Goal: Task Accomplishment & Management: Manage account settings

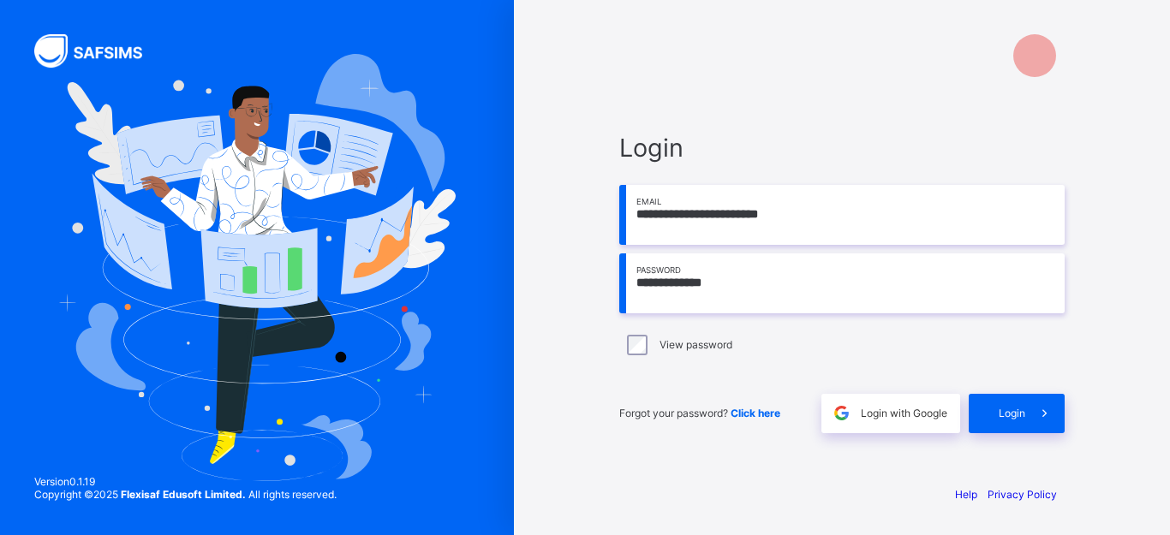
click at [994, 411] on div "Login" at bounding box center [1016, 413] width 96 height 39
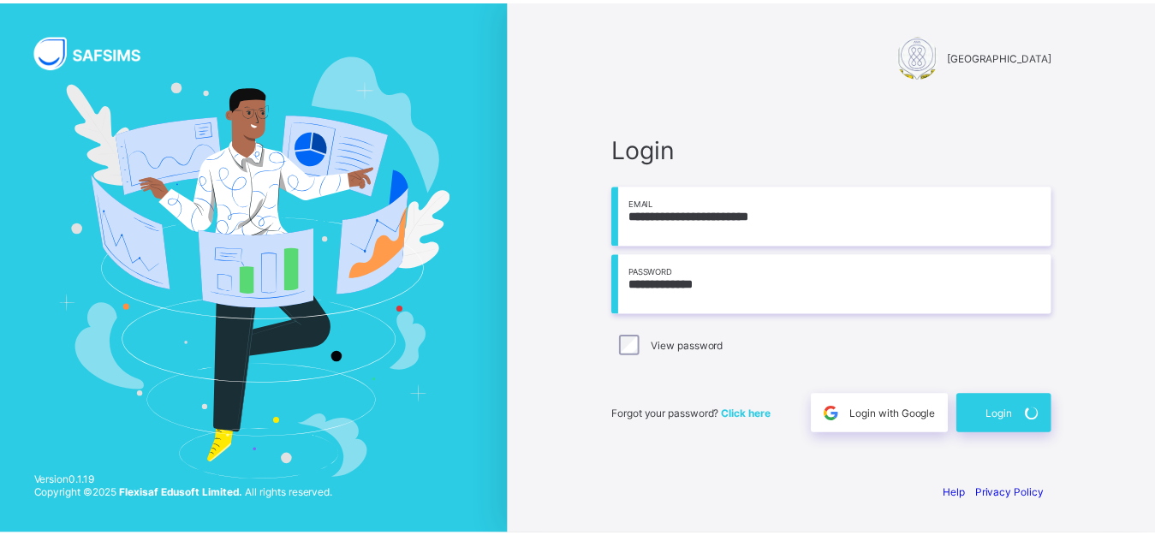
scroll to position [45, 0]
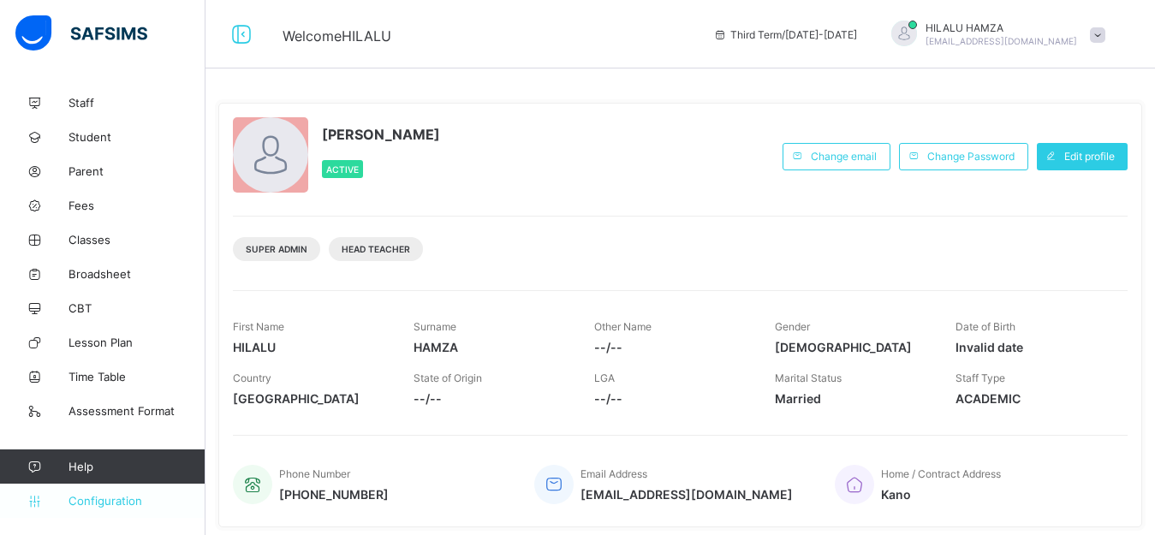
click at [120, 501] on span "Configuration" at bounding box center [137, 501] width 136 height 14
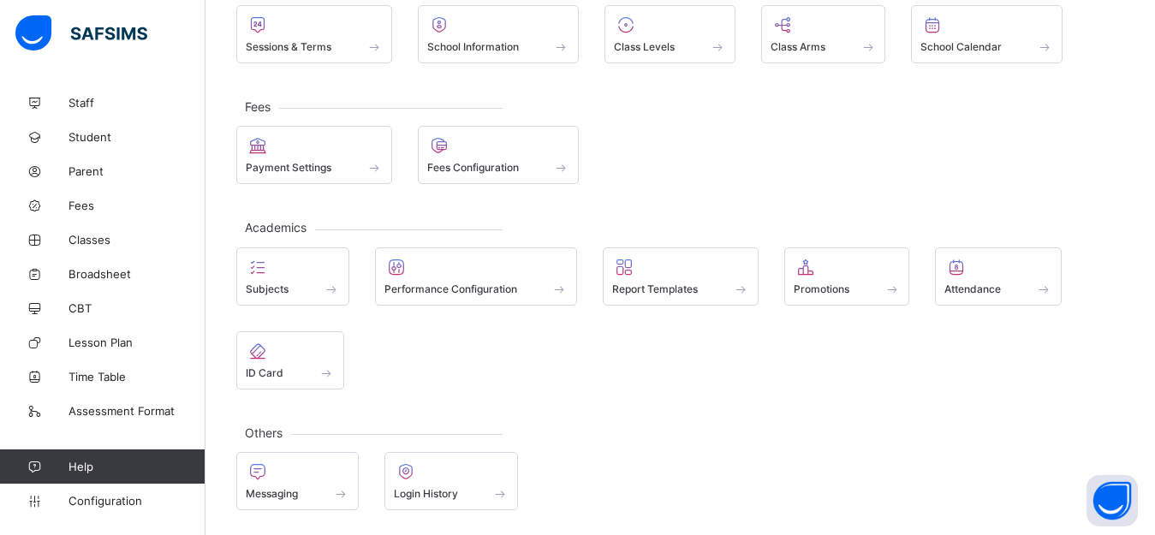
scroll to position [157, 0]
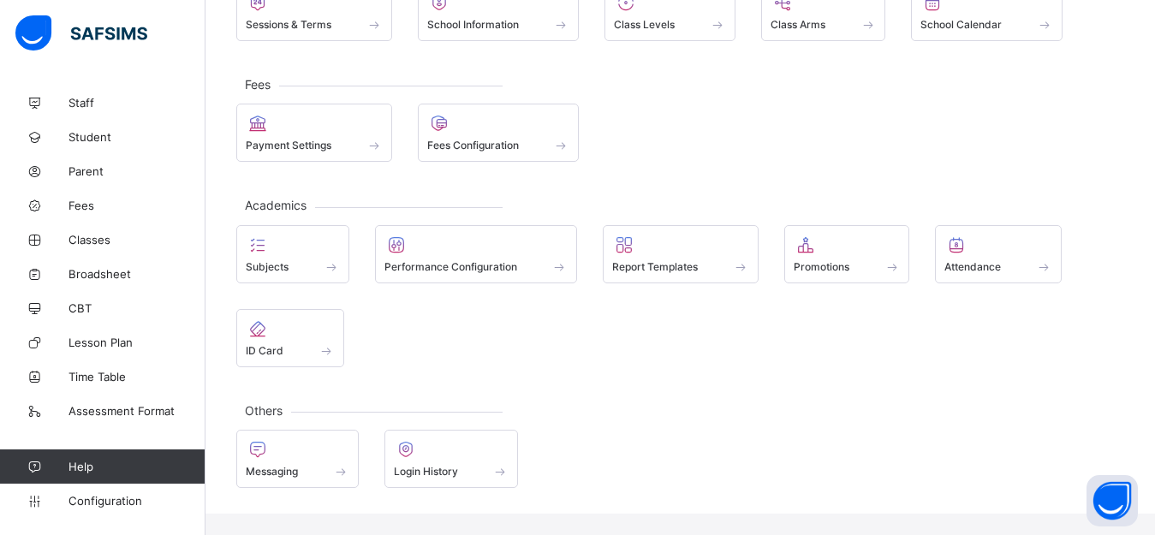
click at [1142, 296] on div "General Sessions & Terms School Information Class Levels Class Arms School Cale…" at bounding box center [681, 221] width 950 height 585
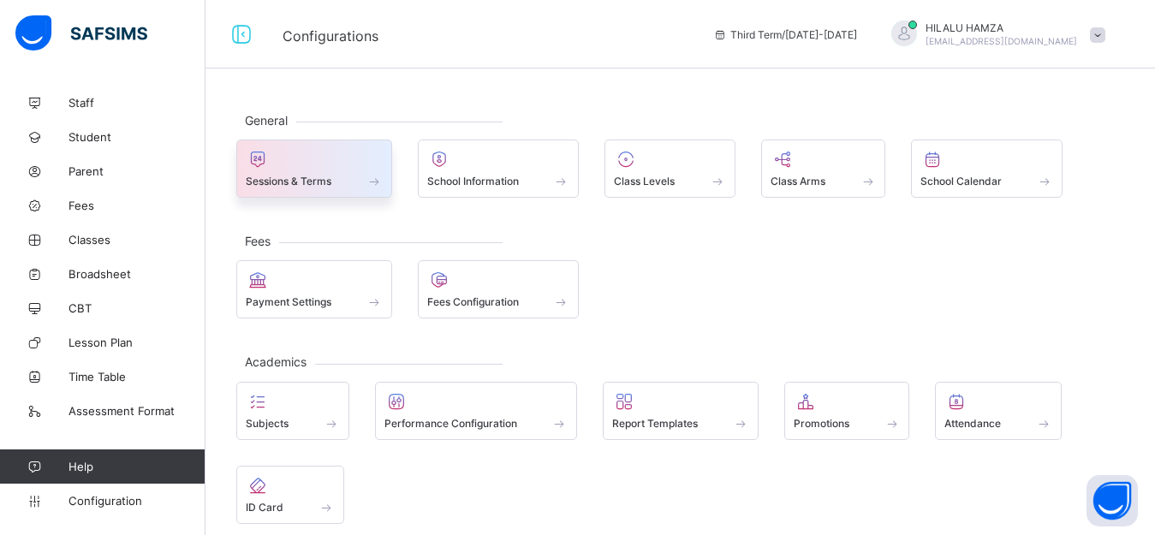
click at [296, 182] on span "Sessions & Terms" at bounding box center [289, 181] width 86 height 13
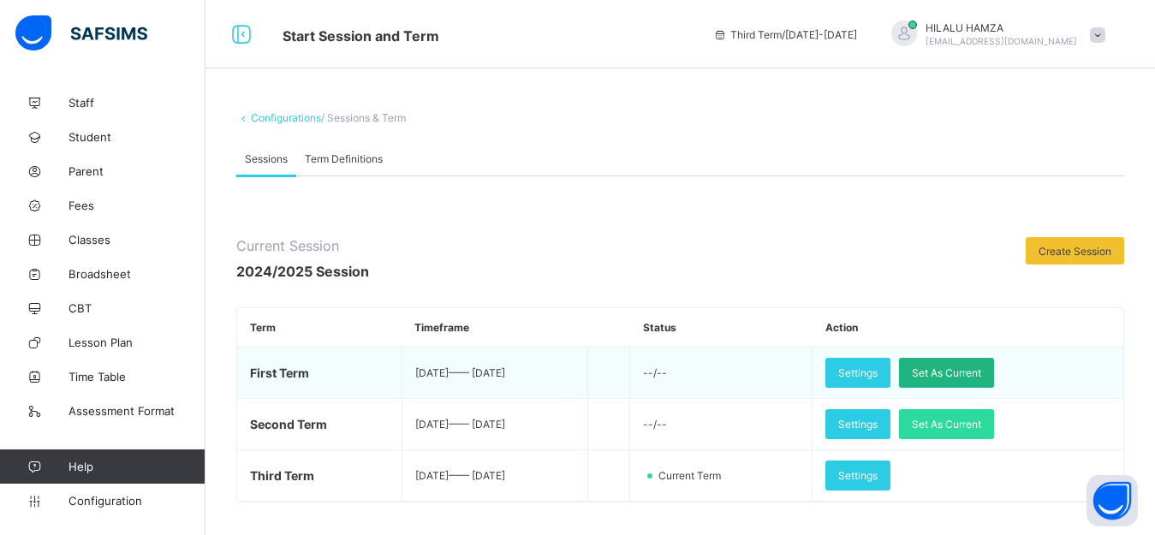
click at [959, 378] on span "Set As Current" at bounding box center [946, 372] width 69 height 13
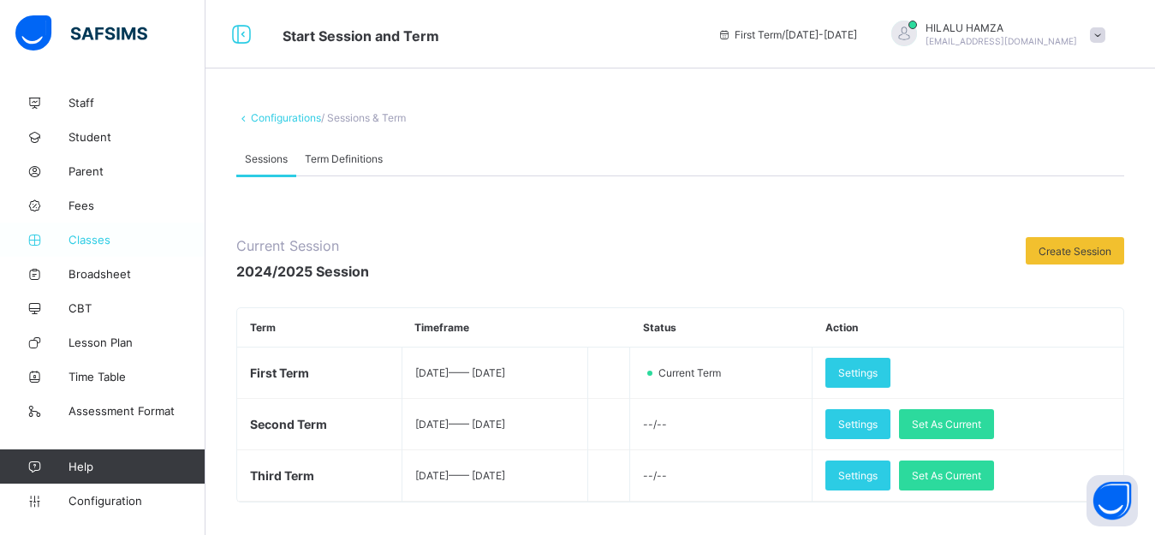
click at [94, 237] on span "Classes" at bounding box center [137, 240] width 137 height 14
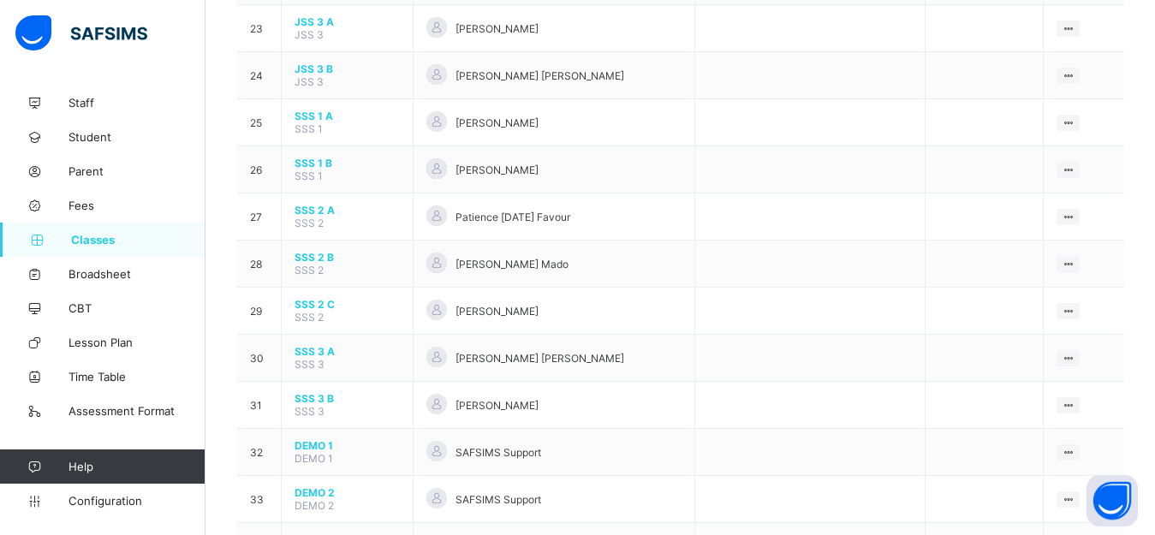
scroll to position [1244, 0]
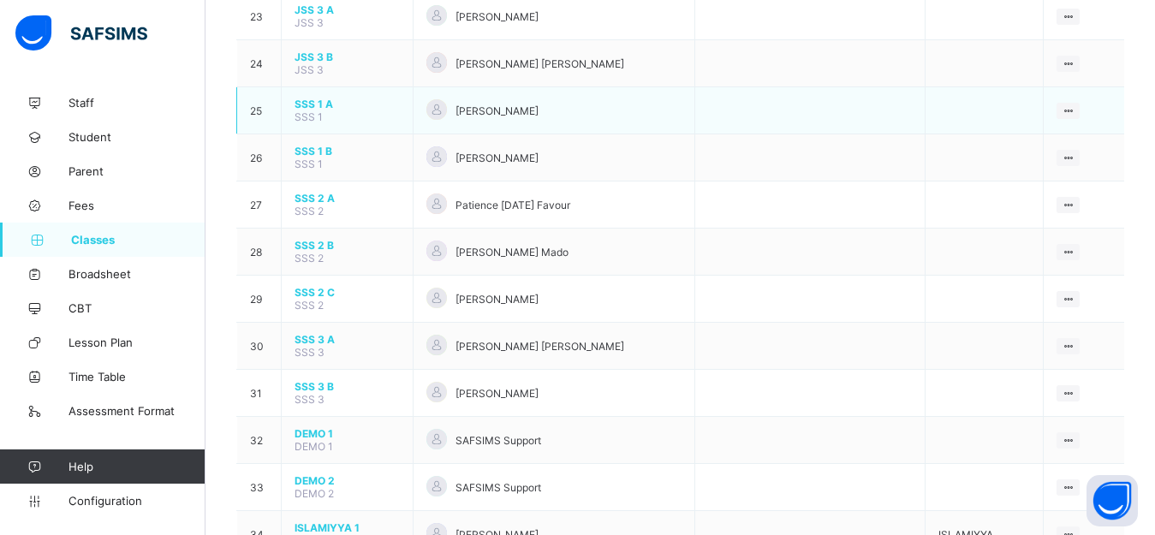
click at [312, 110] on span "SSS 1 A" at bounding box center [347, 104] width 105 height 13
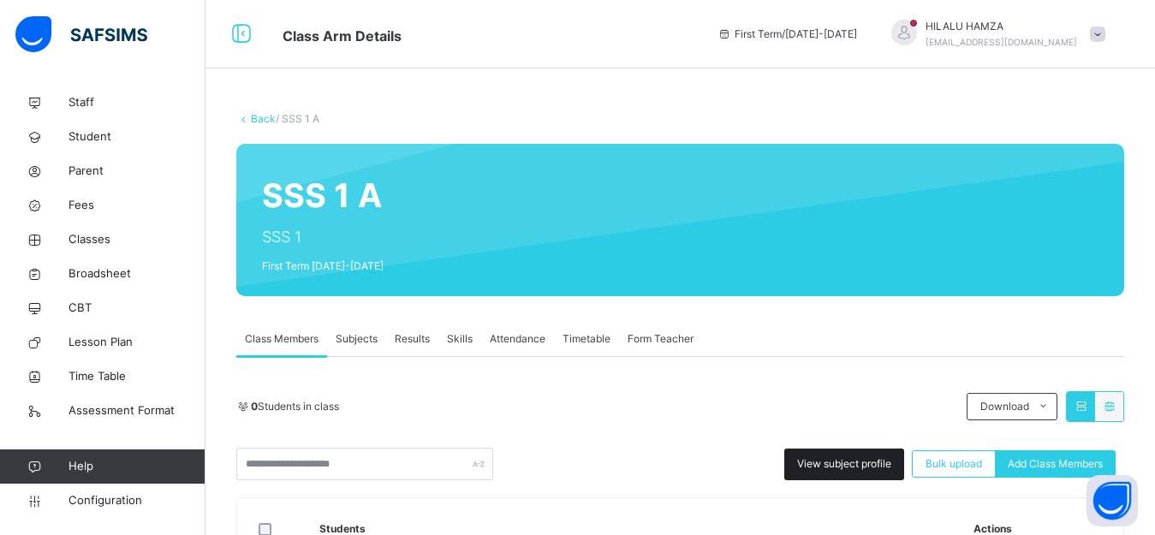
click at [849, 463] on span "View subject profile" at bounding box center [844, 463] width 94 height 15
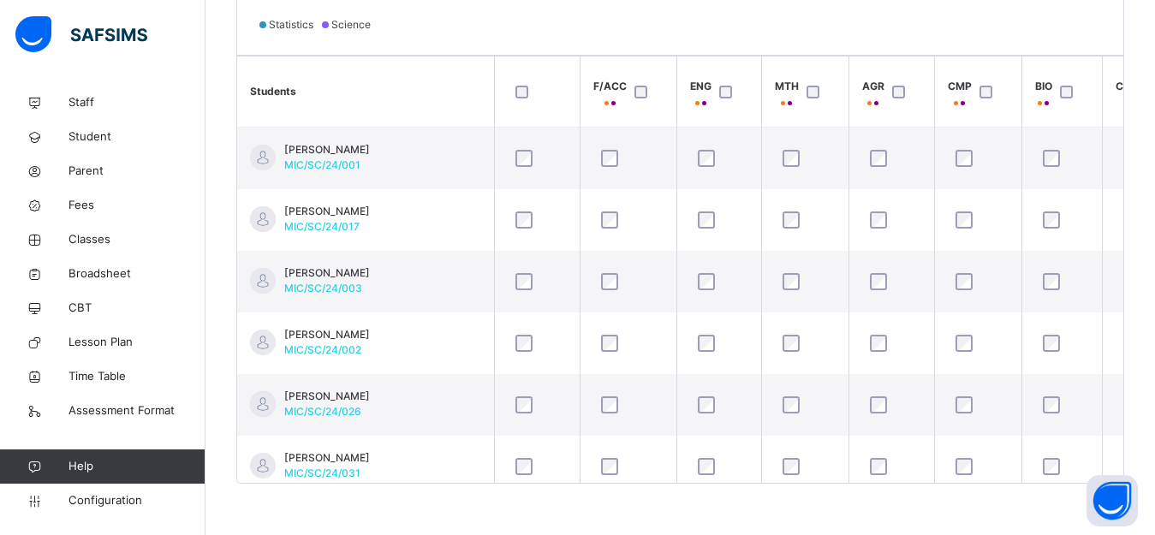
scroll to position [0, 414]
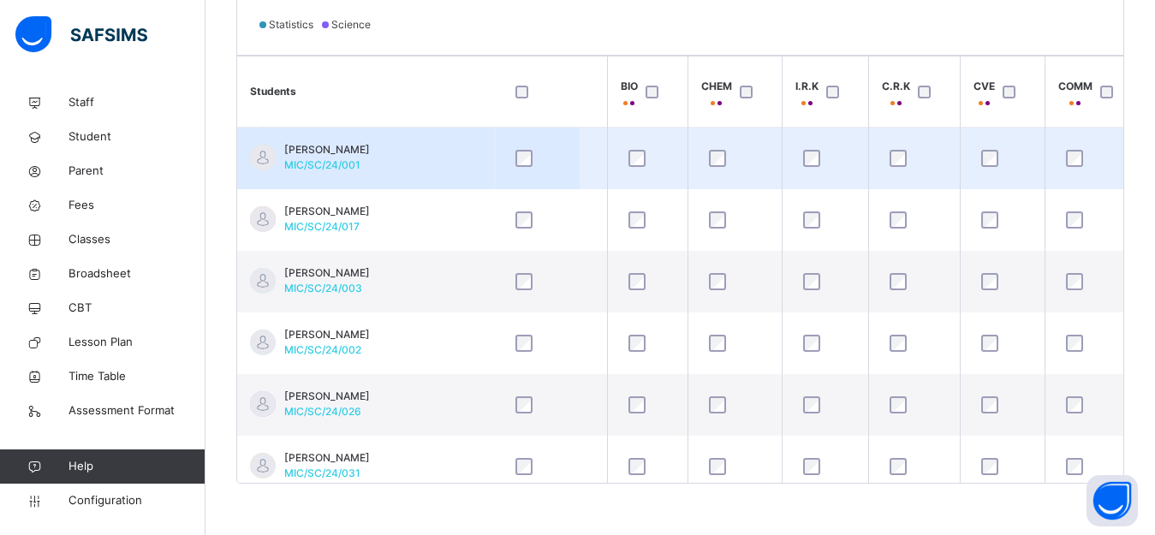
click at [249, 168] on td "[PERSON_NAME]/SC/24/001" at bounding box center [365, 159] width 257 height 63
click at [569, 183] on td at bounding box center [537, 159] width 86 height 63
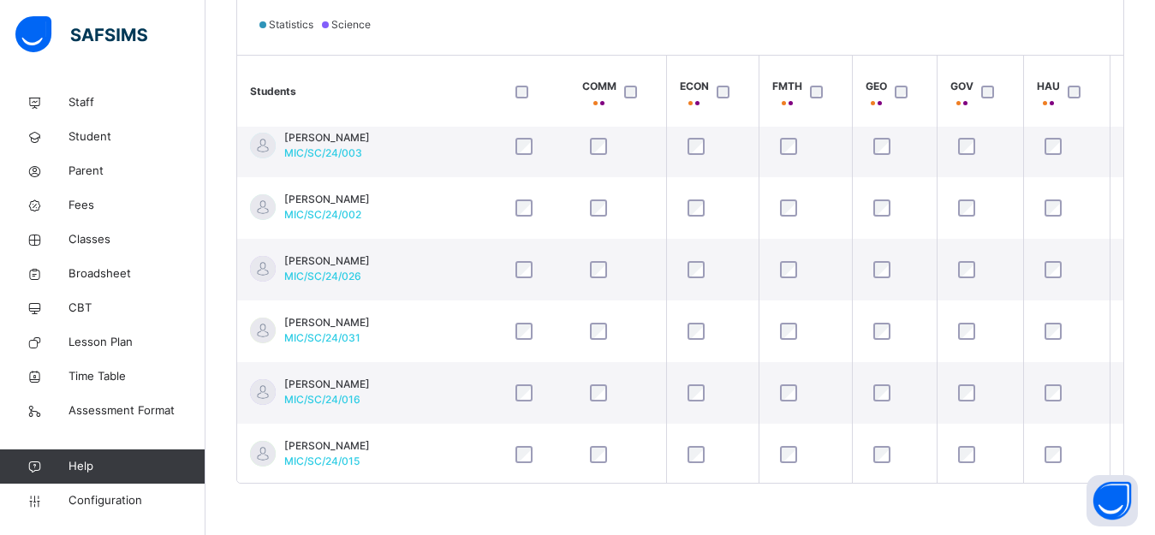
scroll to position [134, 891]
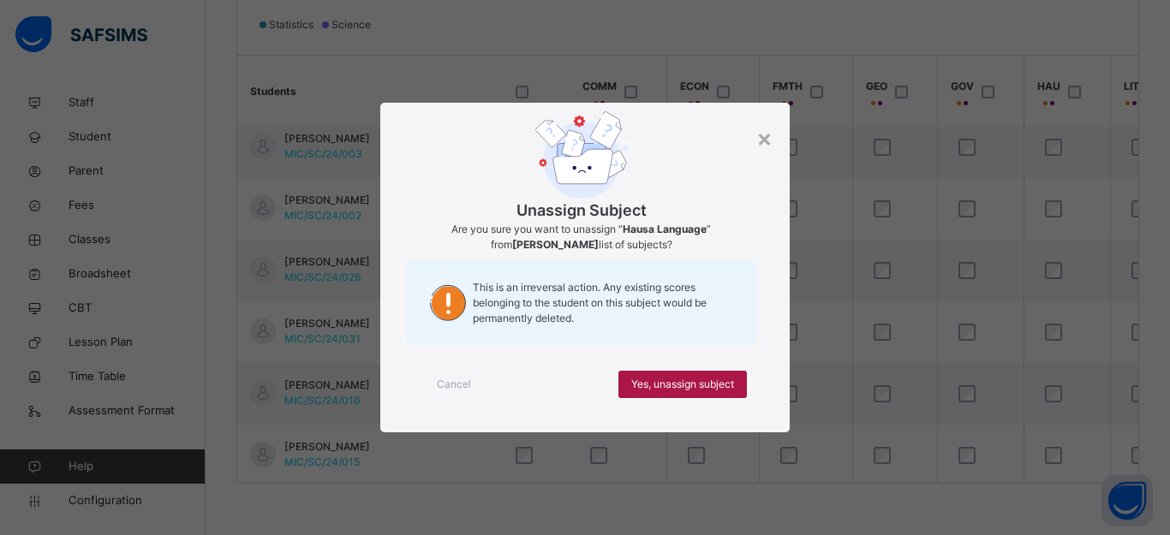
click at [687, 385] on span "Yes, unassign subject" at bounding box center [682, 384] width 103 height 15
